Goal: Transaction & Acquisition: Purchase product/service

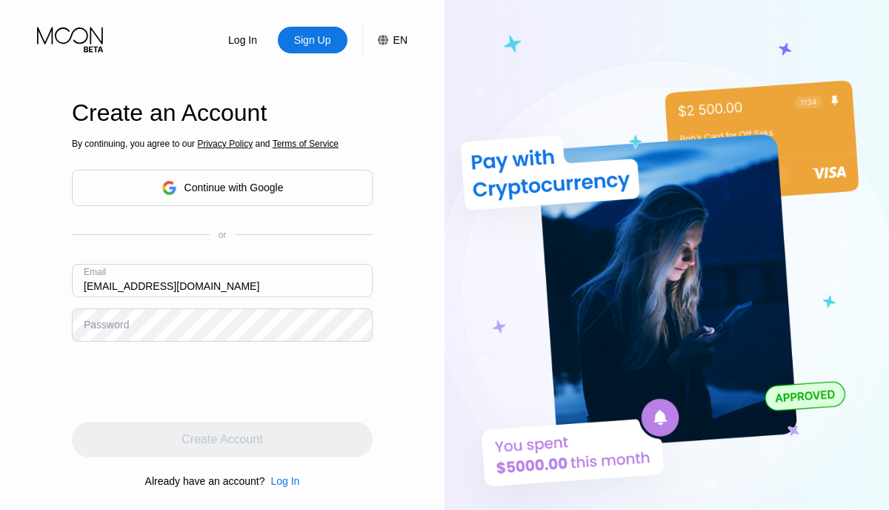
type input "[EMAIL_ADDRESS][DOMAIN_NAME]"
click at [219, 437] on div "Create Account" at bounding box center [222, 440] width 301 height 36
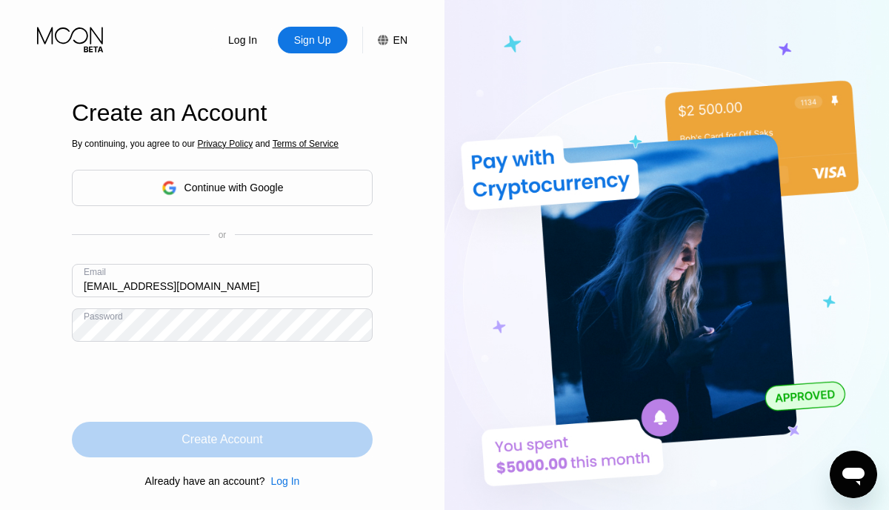
click at [231, 437] on div "Create Account" at bounding box center [222, 439] width 81 height 15
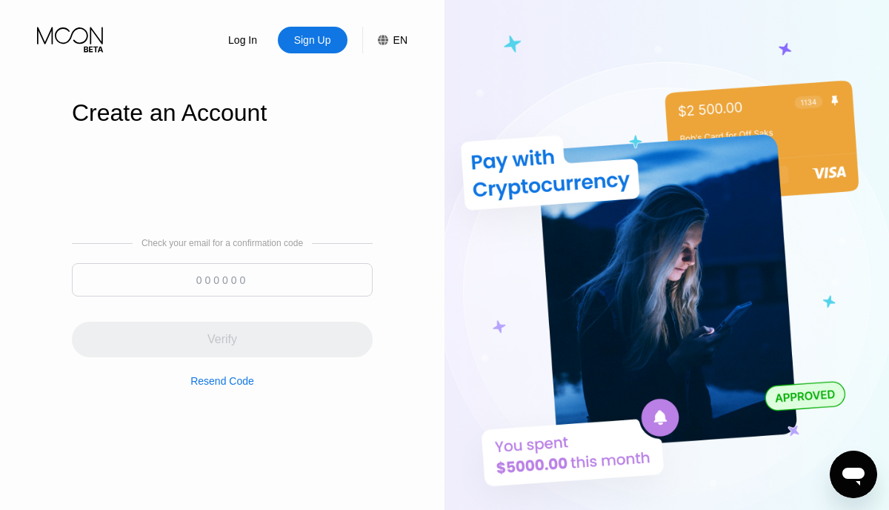
click at [221, 280] on input at bounding box center [222, 279] width 301 height 33
paste input "063124"
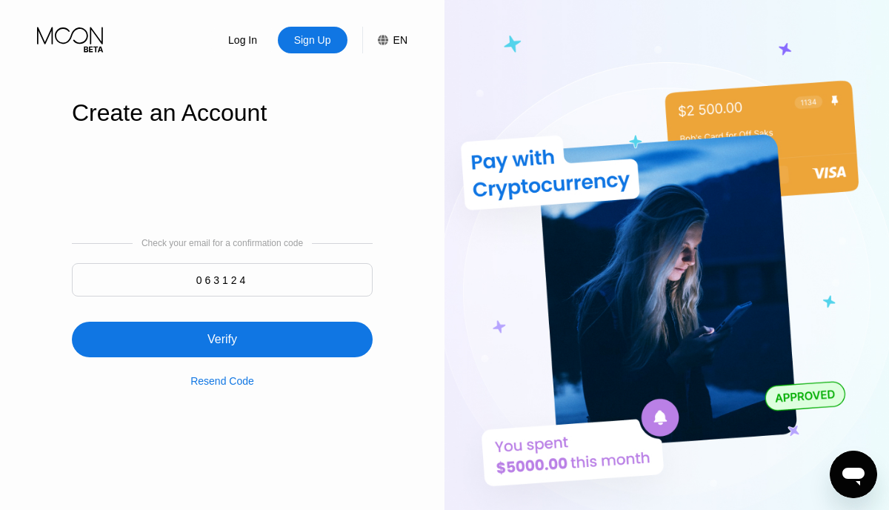
type input "063124"
click at [231, 344] on div "Verify" at bounding box center [223, 339] width 30 height 15
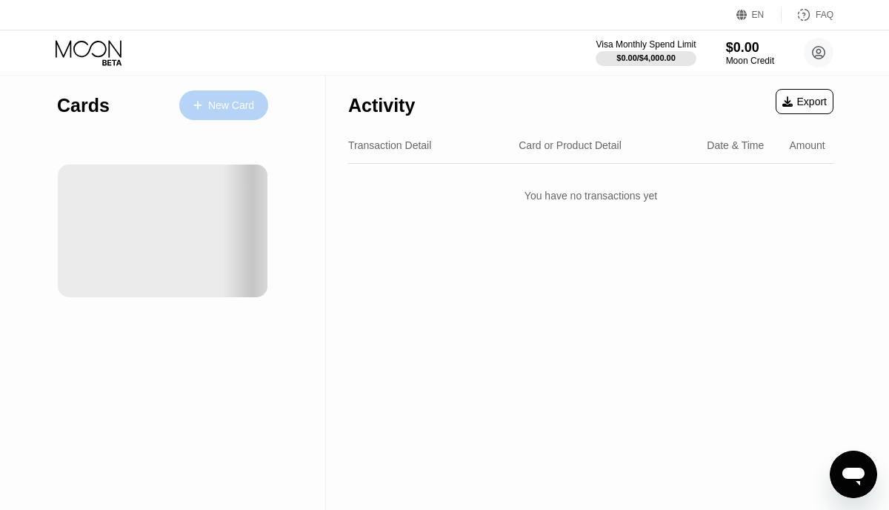
click at [228, 104] on div "New Card" at bounding box center [231, 105] width 46 height 13
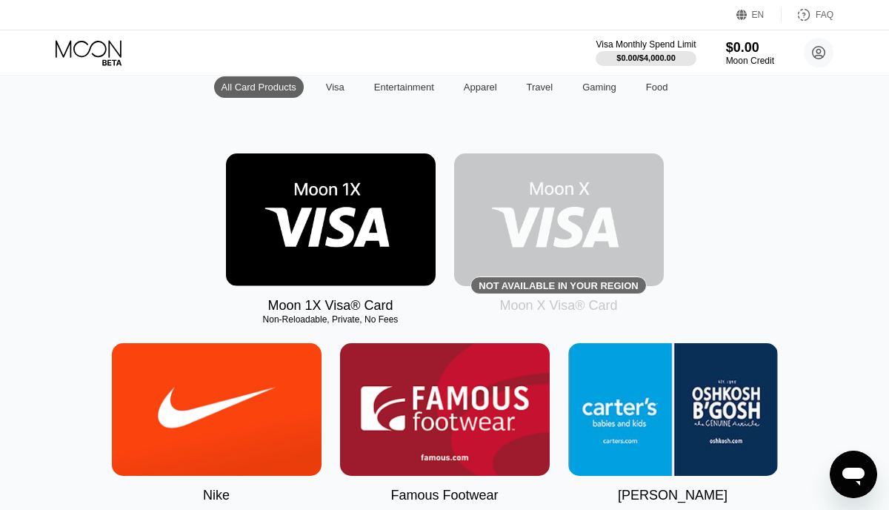
scroll to position [186, 0]
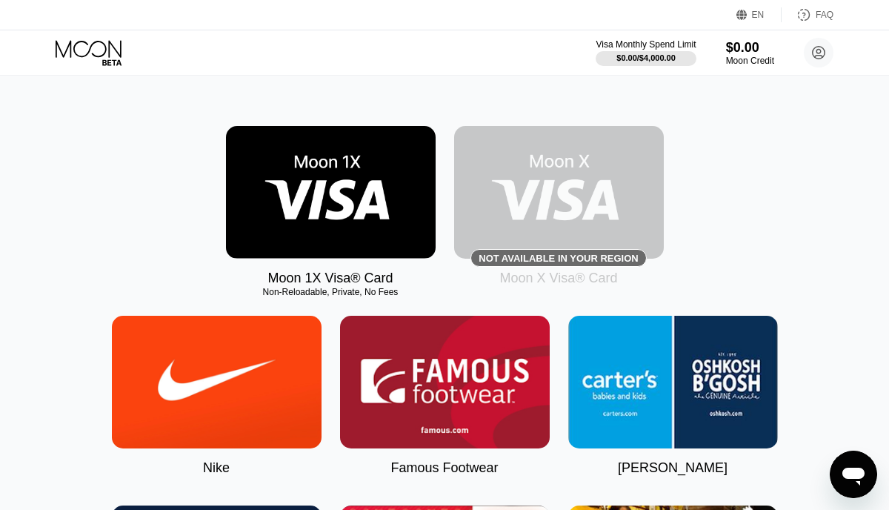
click at [342, 216] on img at bounding box center [331, 192] width 210 height 133
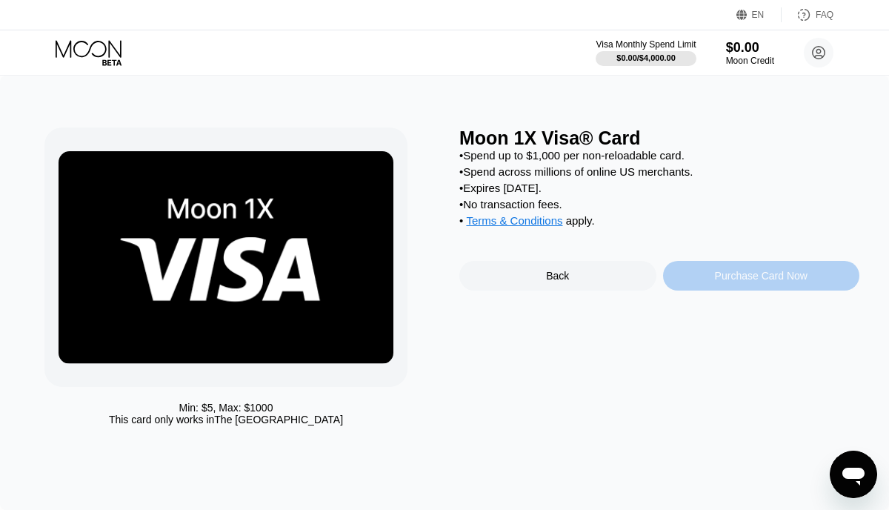
click at [702, 281] on div "Purchase Card Now" at bounding box center [761, 276] width 197 height 30
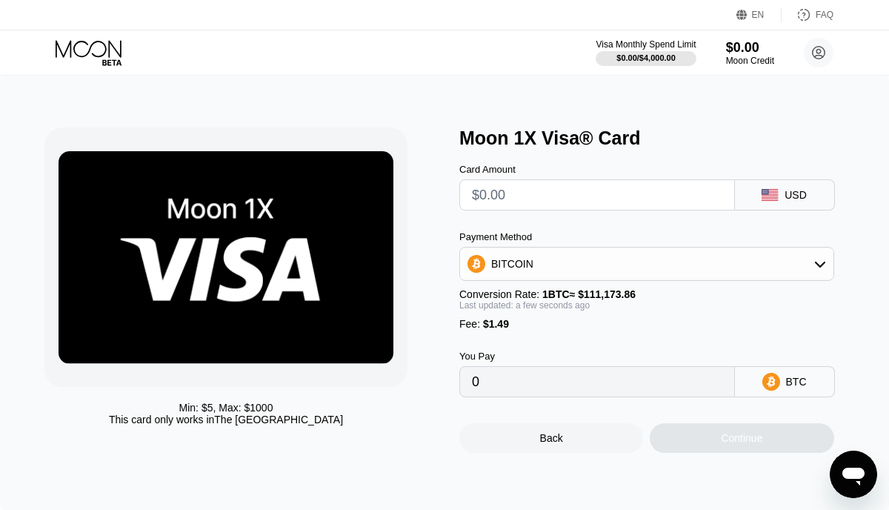
click at [620, 188] on input "text" at bounding box center [597, 195] width 251 height 30
type input "$4"
type input "0.00004939"
type input "$40"
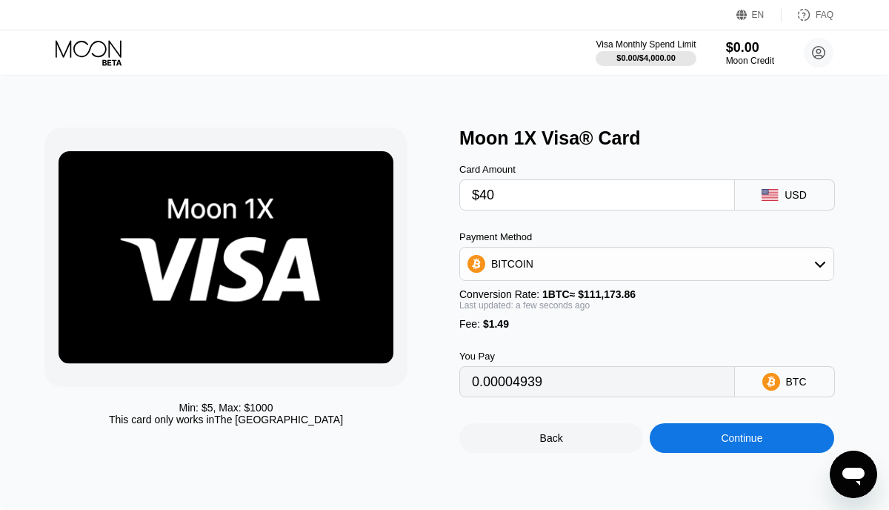
type input "0.00037320"
type input "$40"
click at [644, 259] on div "BITCOIN" at bounding box center [647, 264] width 374 height 30
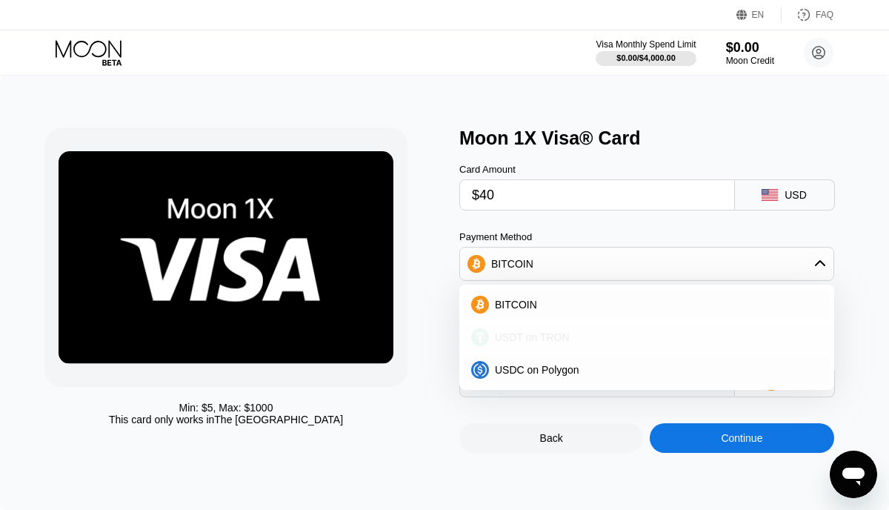
click at [570, 338] on div "USDT on TRON" at bounding box center [656, 337] width 334 height 12
type input "41.91"
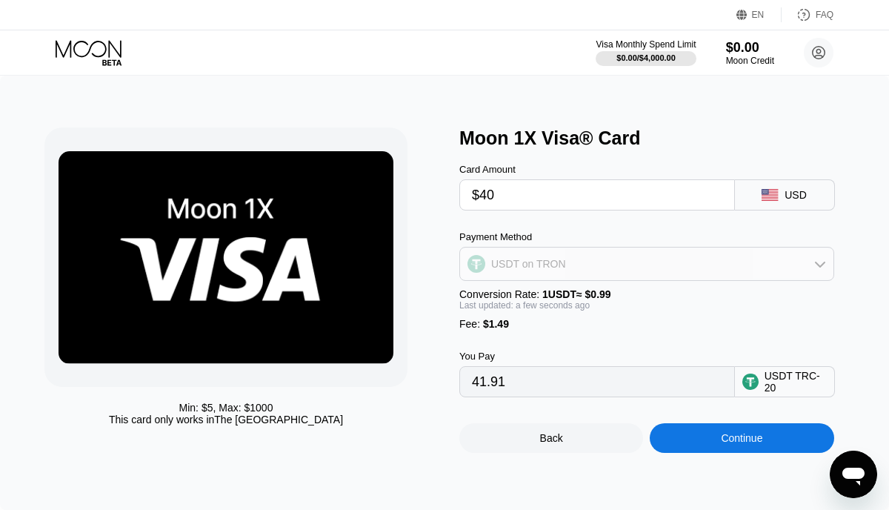
click at [614, 272] on div "USDT on TRON" at bounding box center [647, 264] width 374 height 30
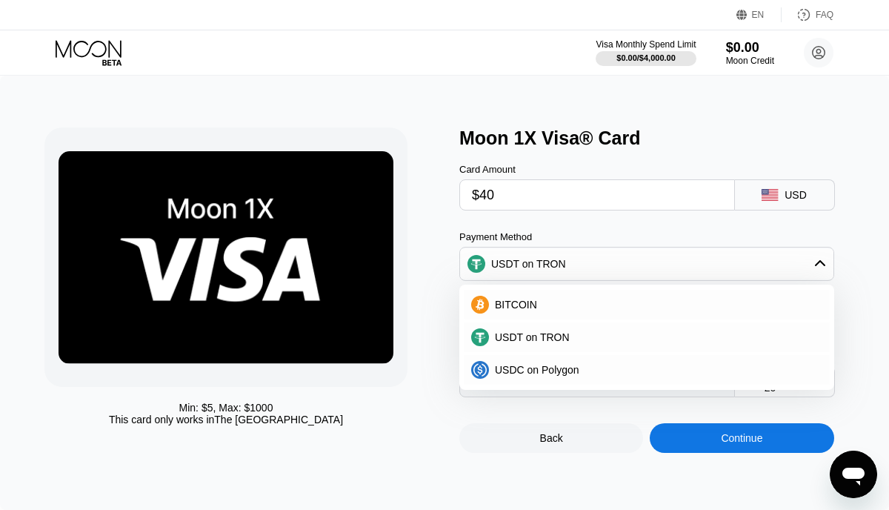
click at [651, 141] on div "Moon 1X Visa® Card" at bounding box center [660, 137] width 400 height 21
click at [553, 196] on input "$40" at bounding box center [597, 195] width 251 height 30
type input "$4"
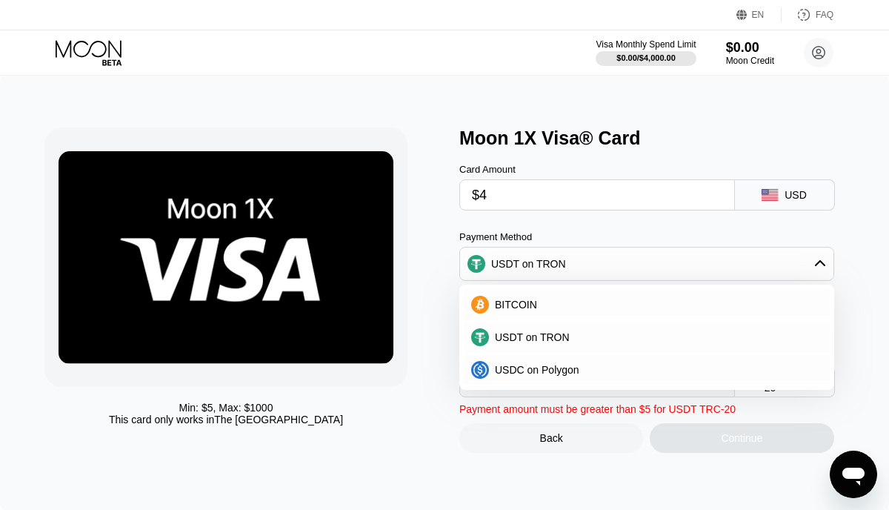
type input "5.55"
type input "$45"
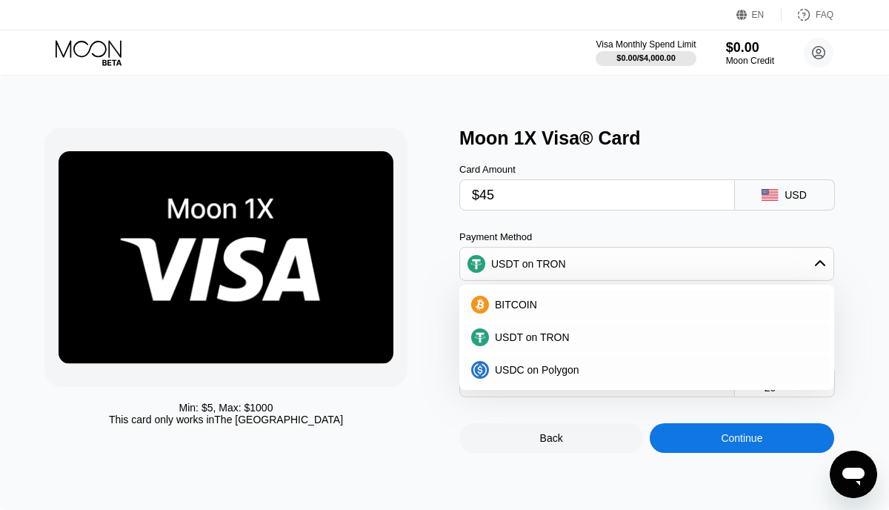
type input "46.96"
type input "$4"
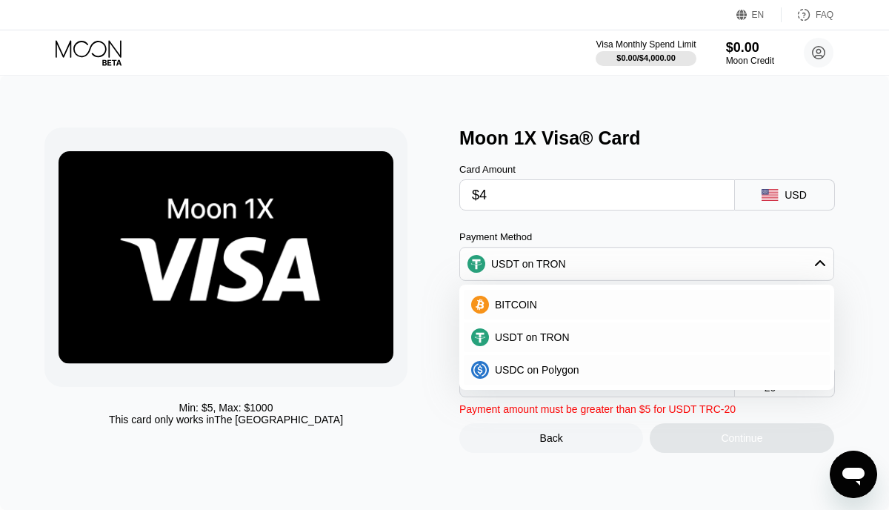
type input "5.55"
type input "$47"
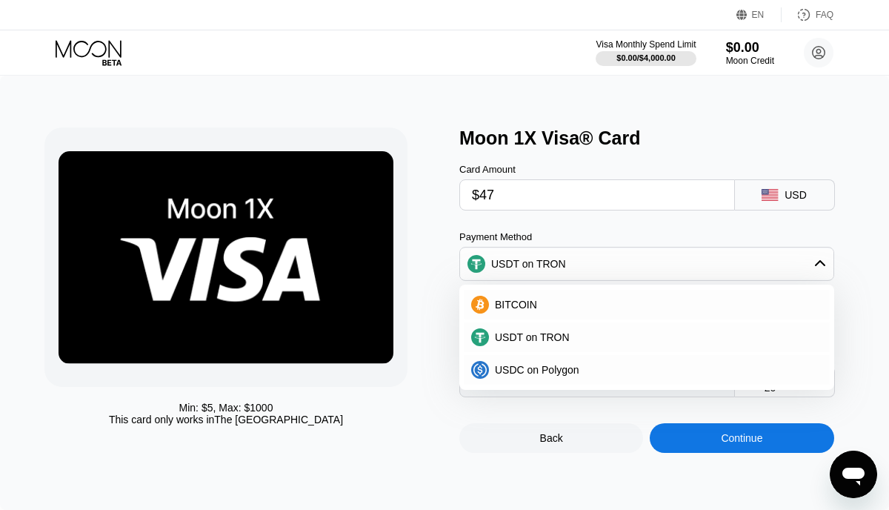
type input "48.98"
type input "$47"
click at [543, 346] on div "USDT on TRON" at bounding box center [647, 337] width 366 height 30
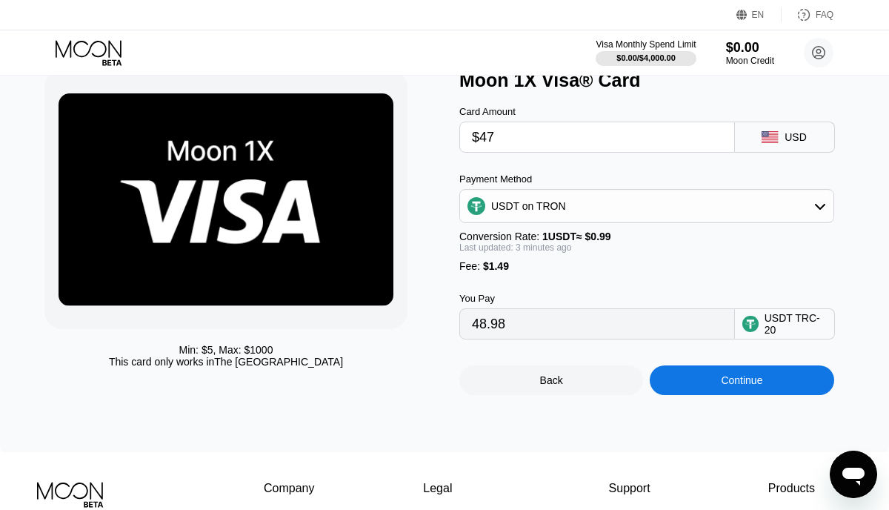
scroll to position [62, 0]
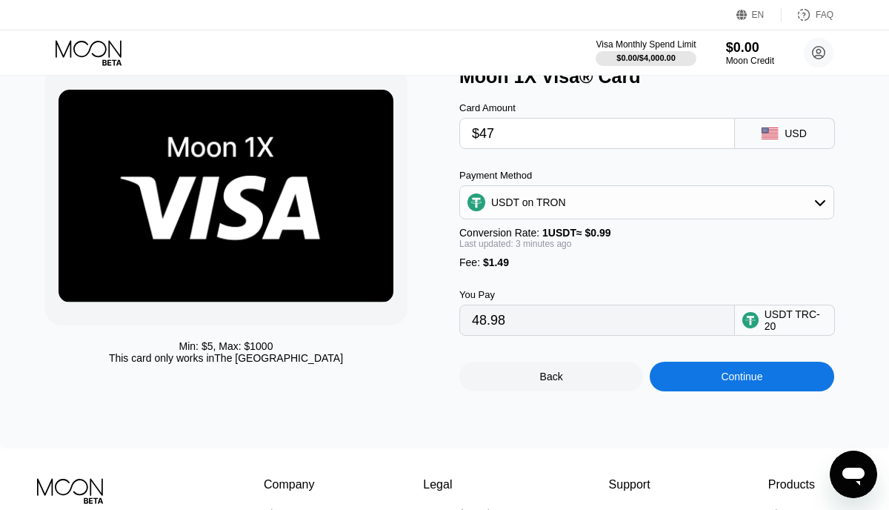
click at [712, 378] on div "Continue" at bounding box center [742, 377] width 184 height 30
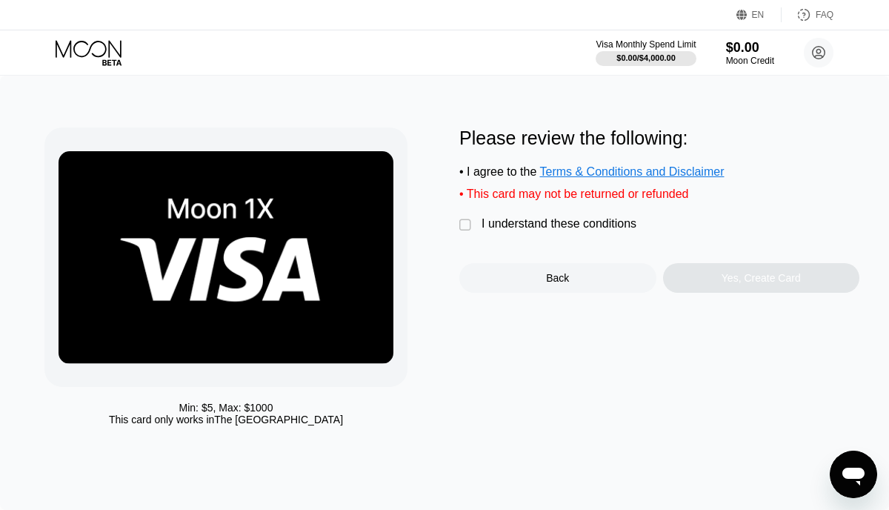
click at [467, 227] on div "" at bounding box center [467, 225] width 15 height 15
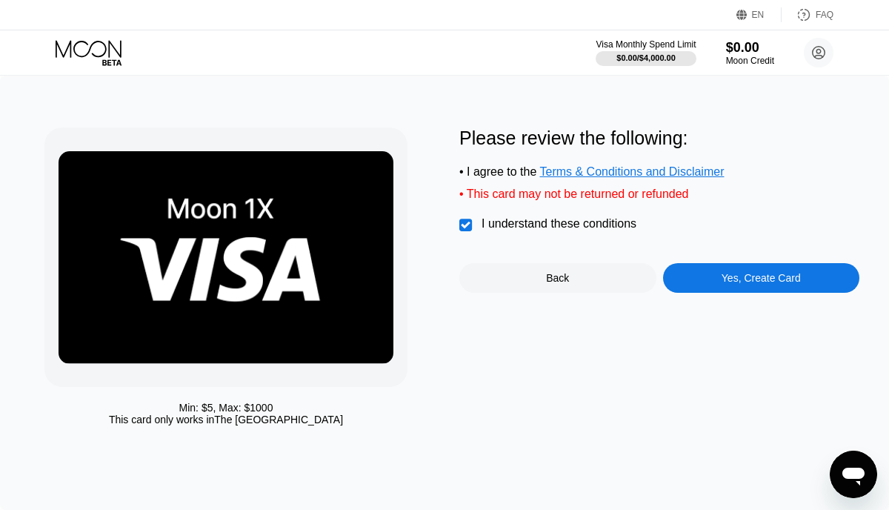
click at [750, 291] on div "Yes, Create Card" at bounding box center [761, 278] width 197 height 30
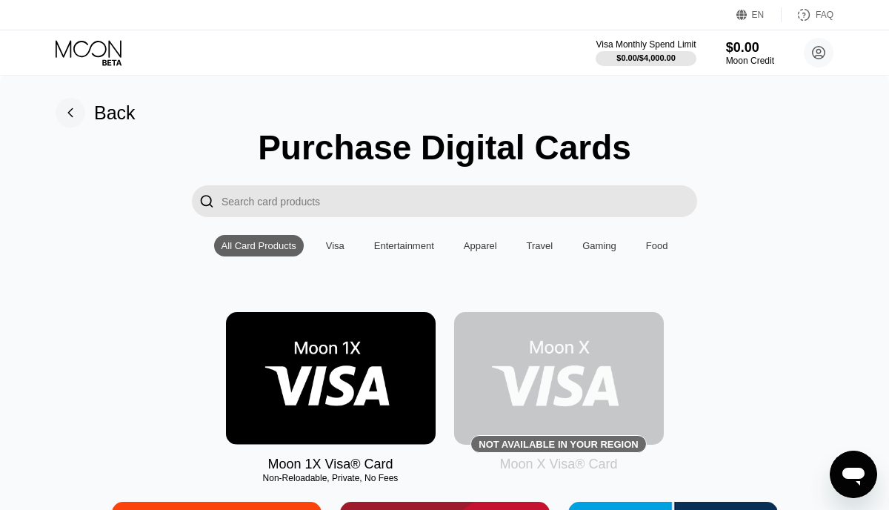
click at [100, 59] on icon at bounding box center [90, 53] width 69 height 26
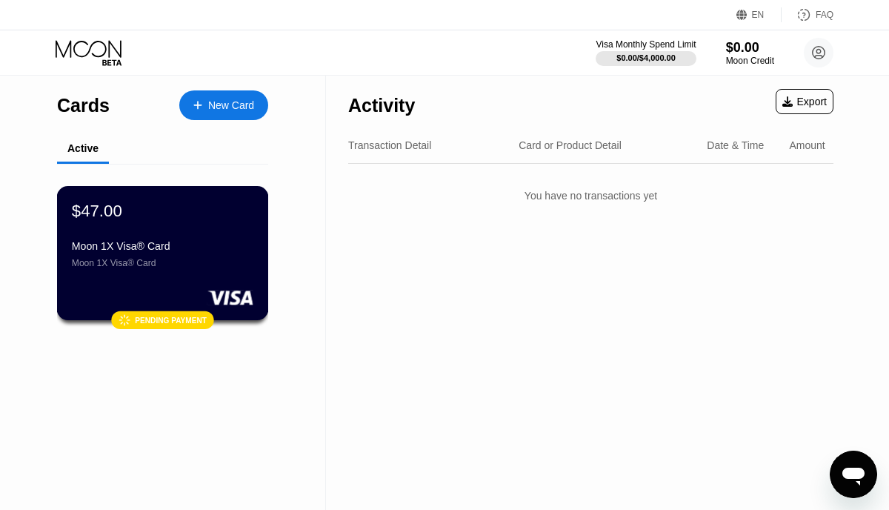
click at [185, 242] on div "Moon 1X Visa® Card" at bounding box center [163, 246] width 182 height 12
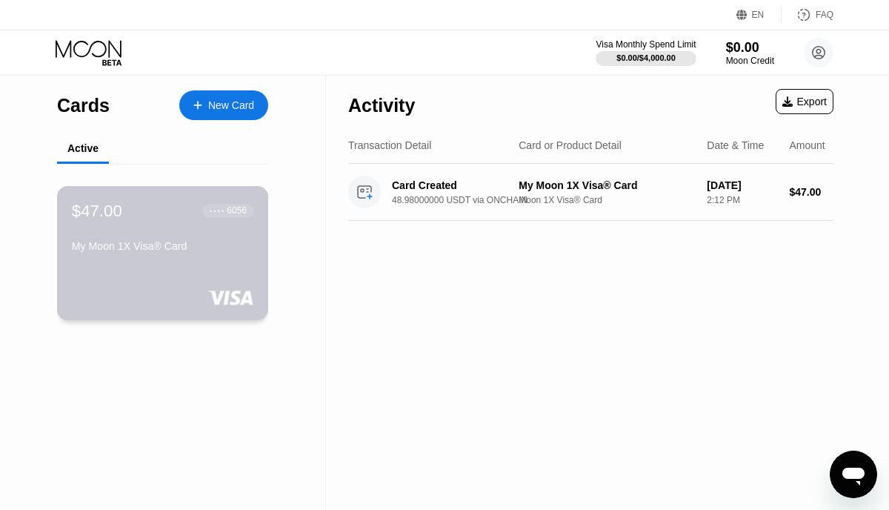
click at [208, 225] on div "$47.00 ● ● ● ● 6056 My Moon 1X Visa® Card" at bounding box center [163, 229] width 182 height 57
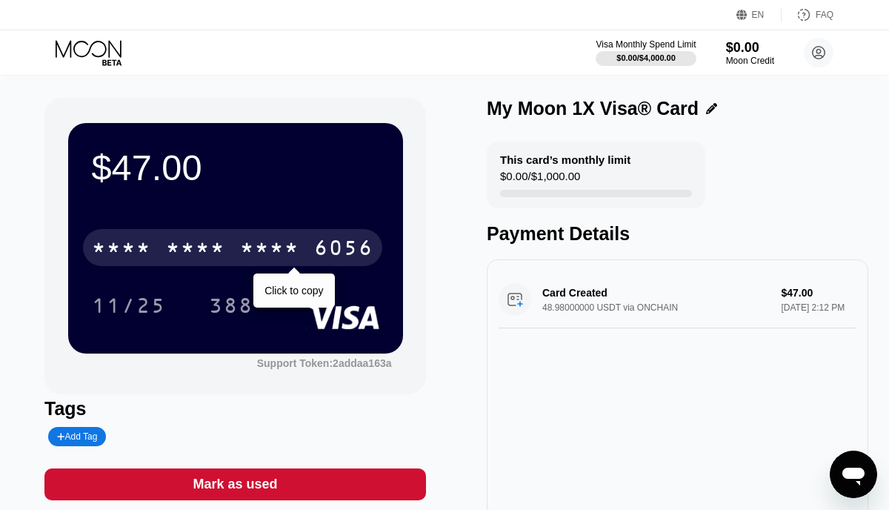
click at [177, 246] on div "* * * *" at bounding box center [195, 250] width 59 height 24
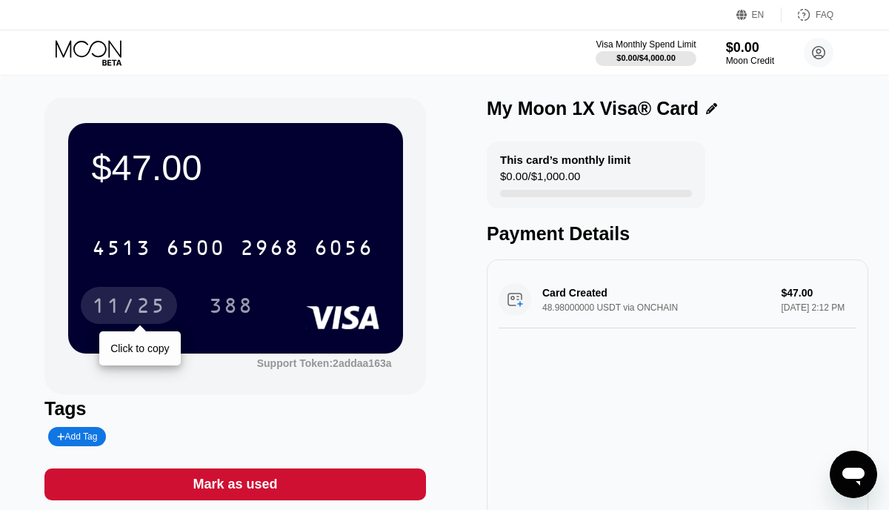
click at [126, 308] on div "11/25" at bounding box center [129, 308] width 74 height 24
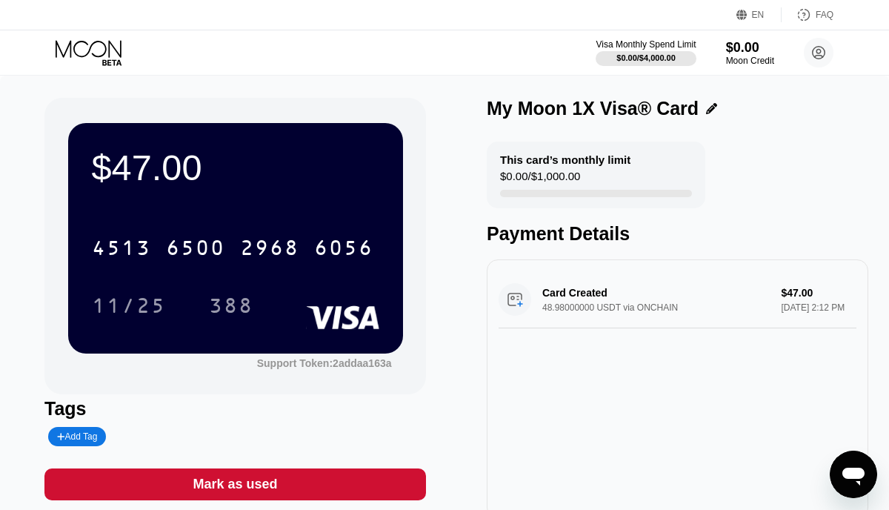
click at [233, 311] on div "388" at bounding box center [231, 308] width 44 height 24
